Goal: Transaction & Acquisition: Book appointment/travel/reservation

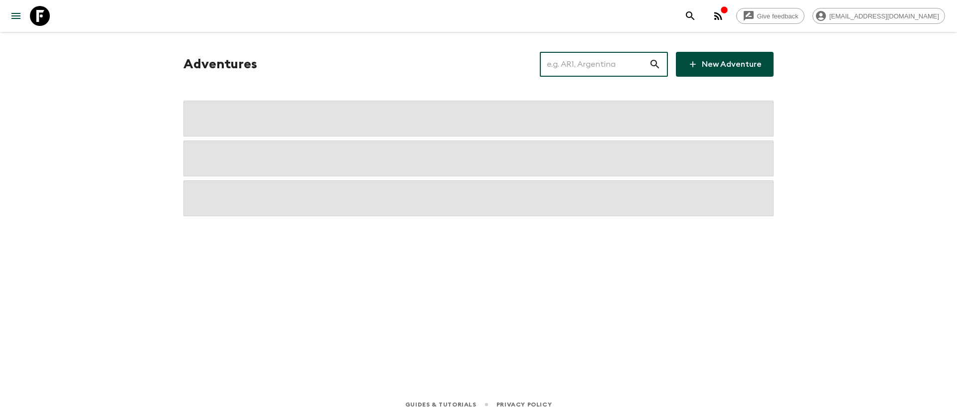
click at [572, 60] on input "text" at bounding box center [594, 64] width 109 height 28
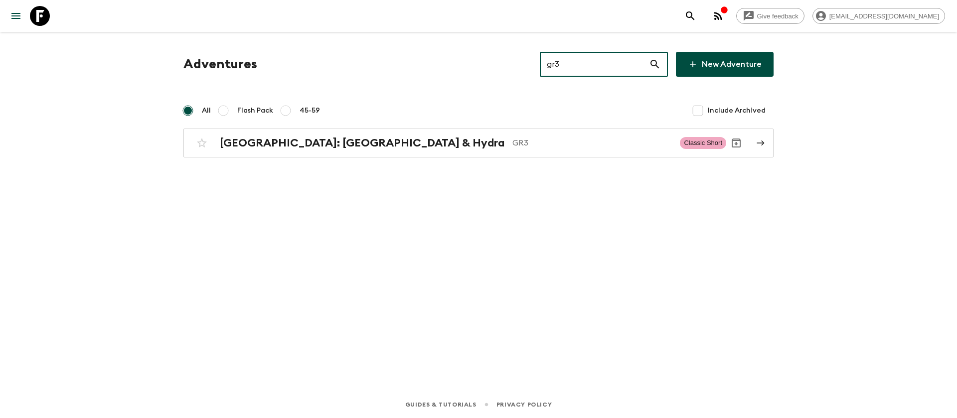
type input "gr3"
click at [295, 144] on h2 "[GEOGRAPHIC_DATA]: [GEOGRAPHIC_DATA] & Hydra" at bounding box center [362, 143] width 285 height 13
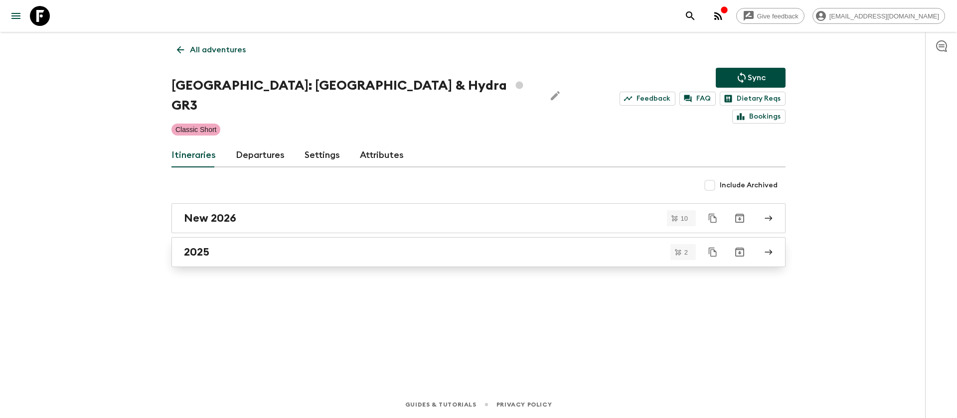
click at [210, 246] on div "2025" at bounding box center [469, 252] width 570 height 13
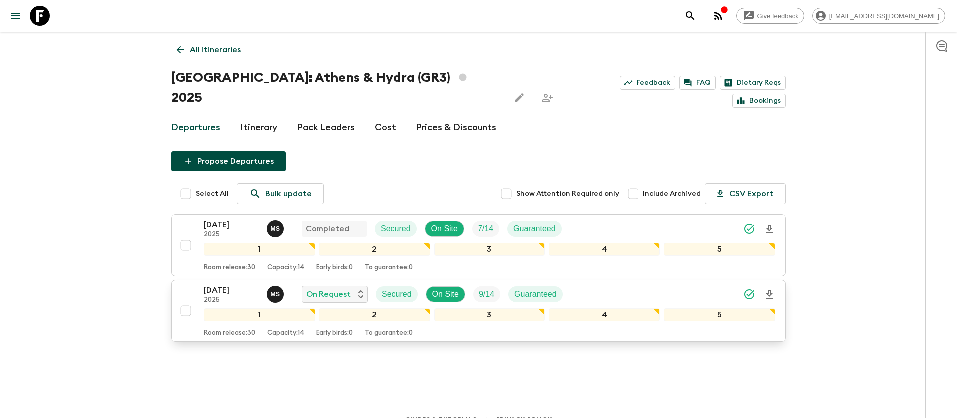
click at [231, 285] on p "[DATE]" at bounding box center [231, 291] width 55 height 12
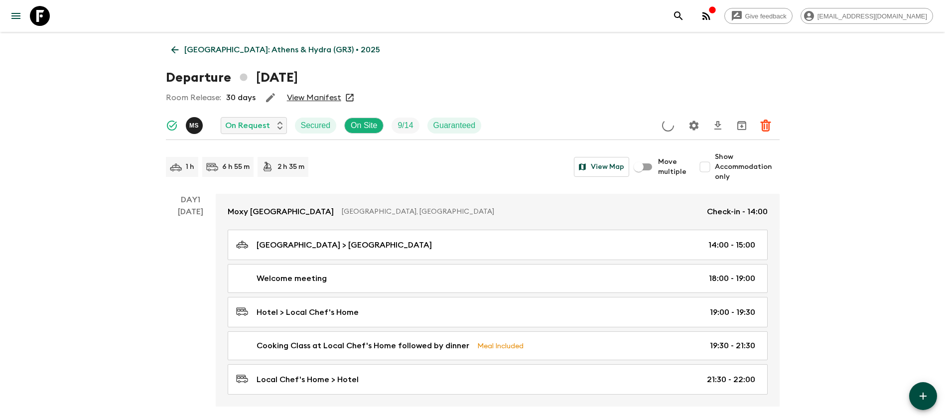
click at [307, 95] on link "View Manifest" at bounding box center [314, 98] width 54 height 10
click at [173, 48] on icon at bounding box center [174, 49] width 7 height 7
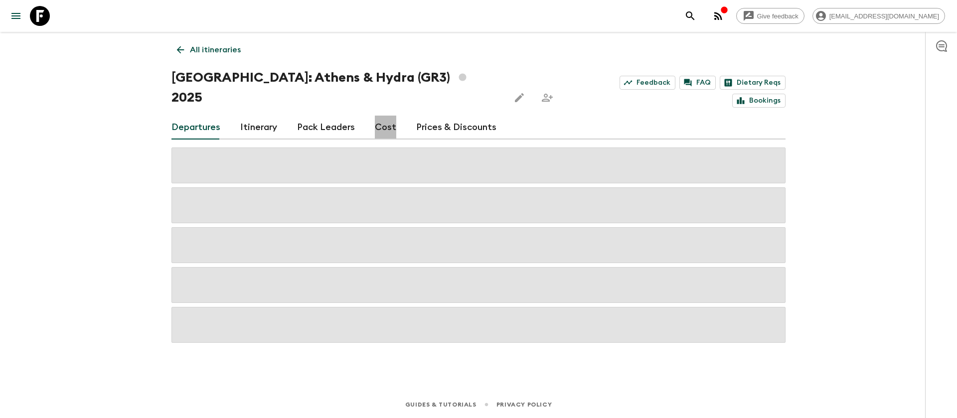
click at [384, 116] on link "Cost" at bounding box center [385, 128] width 21 height 24
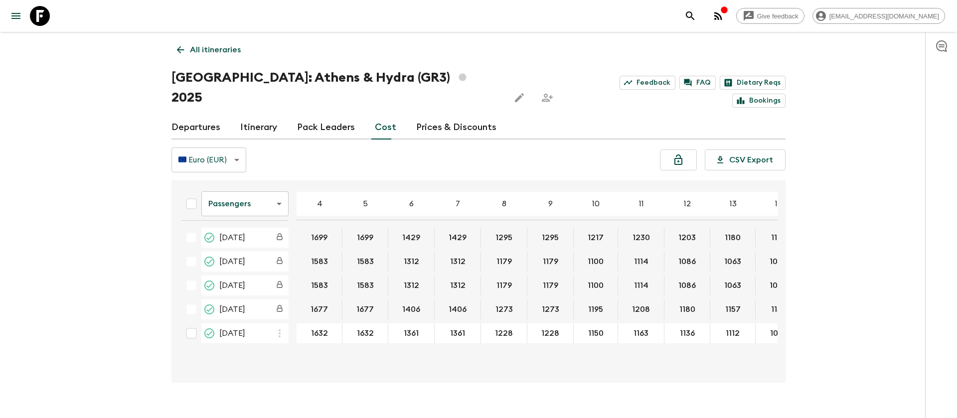
click at [270, 185] on body "Give feedback [EMAIL_ADDRESS][DOMAIN_NAME] All itineraries [GEOGRAPHIC_DATA]: […" at bounding box center [478, 219] width 957 height 438
click at [246, 224] on li "Extras" at bounding box center [244, 224] width 87 height 16
